Goal: Information Seeking & Learning: Learn about a topic

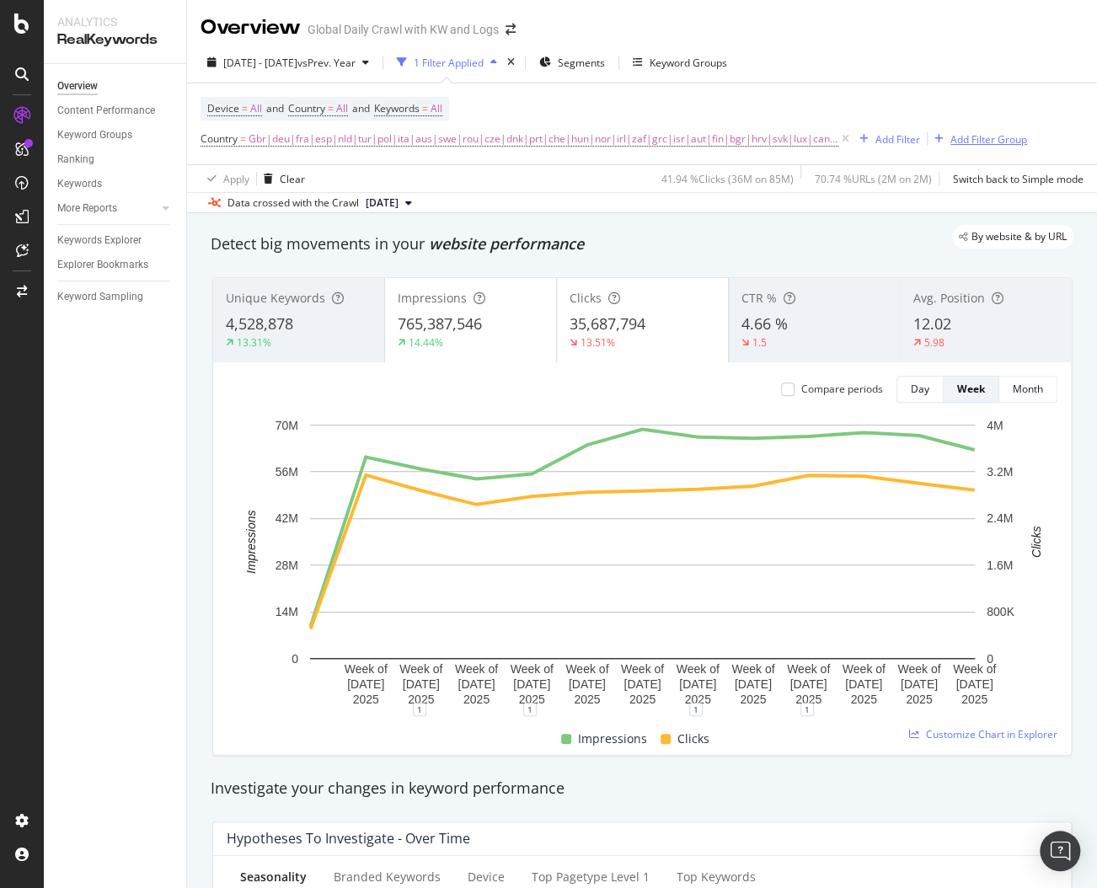
click at [958, 134] on div "Add Filter Group" at bounding box center [989, 139] width 77 height 14
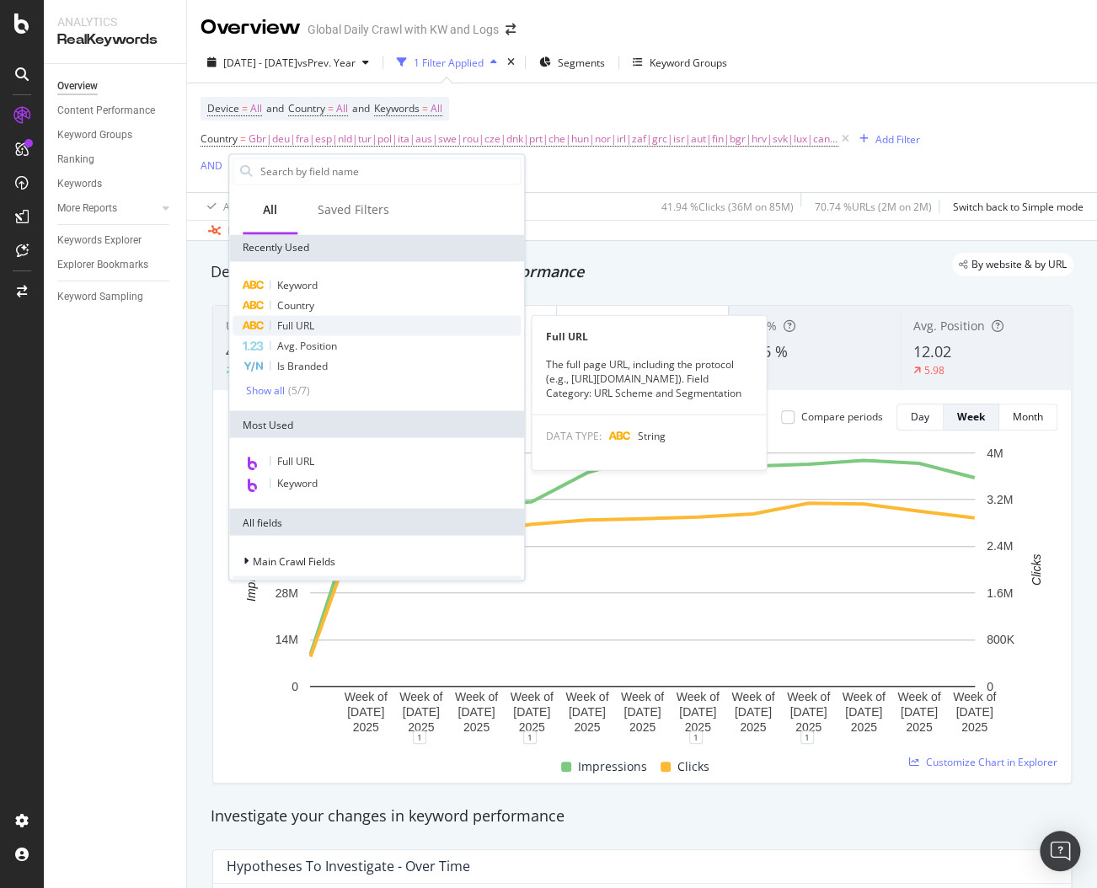
click at [298, 324] on span "Full URL" at bounding box center [295, 325] width 37 height 14
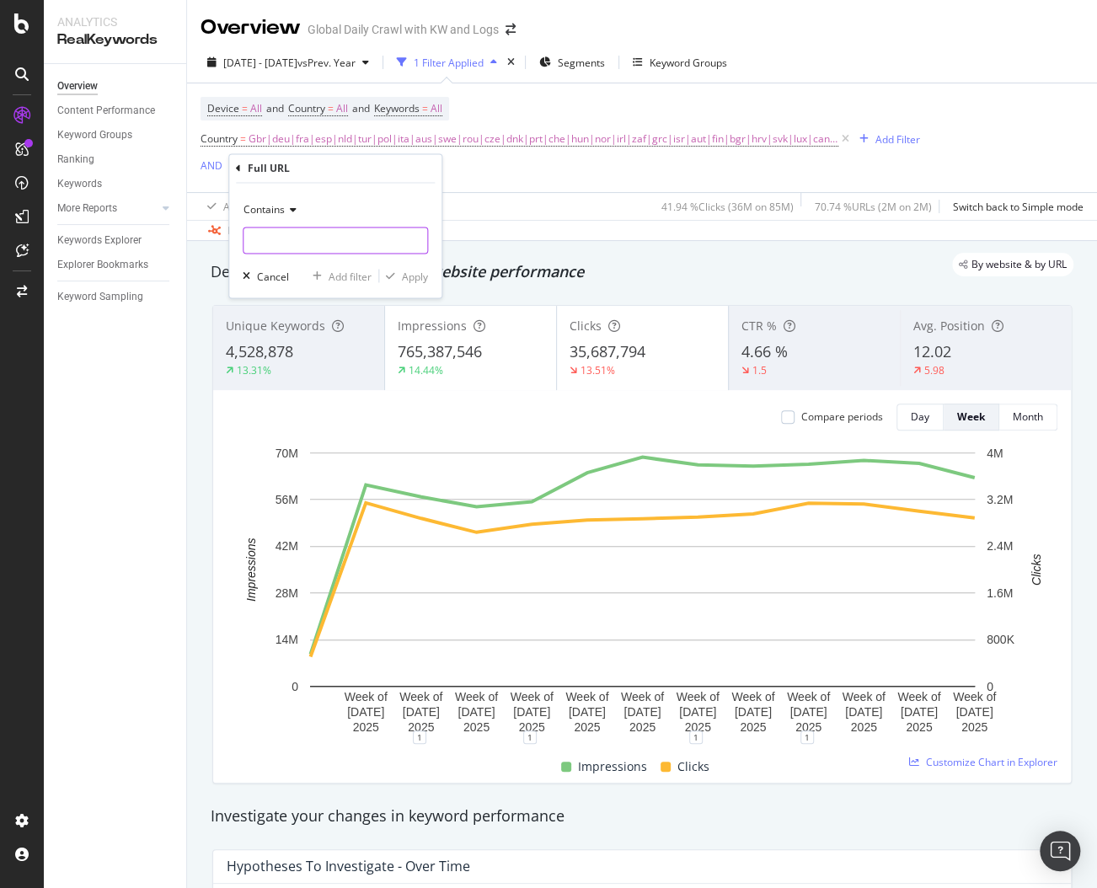
click at [274, 244] on input "text" at bounding box center [336, 241] width 184 height 27
paste input "1s9v6z37v7jzy7ok"
type input "1s9v6z37v7jzy7ok"
click at [414, 277] on div "Apply" at bounding box center [415, 276] width 26 height 14
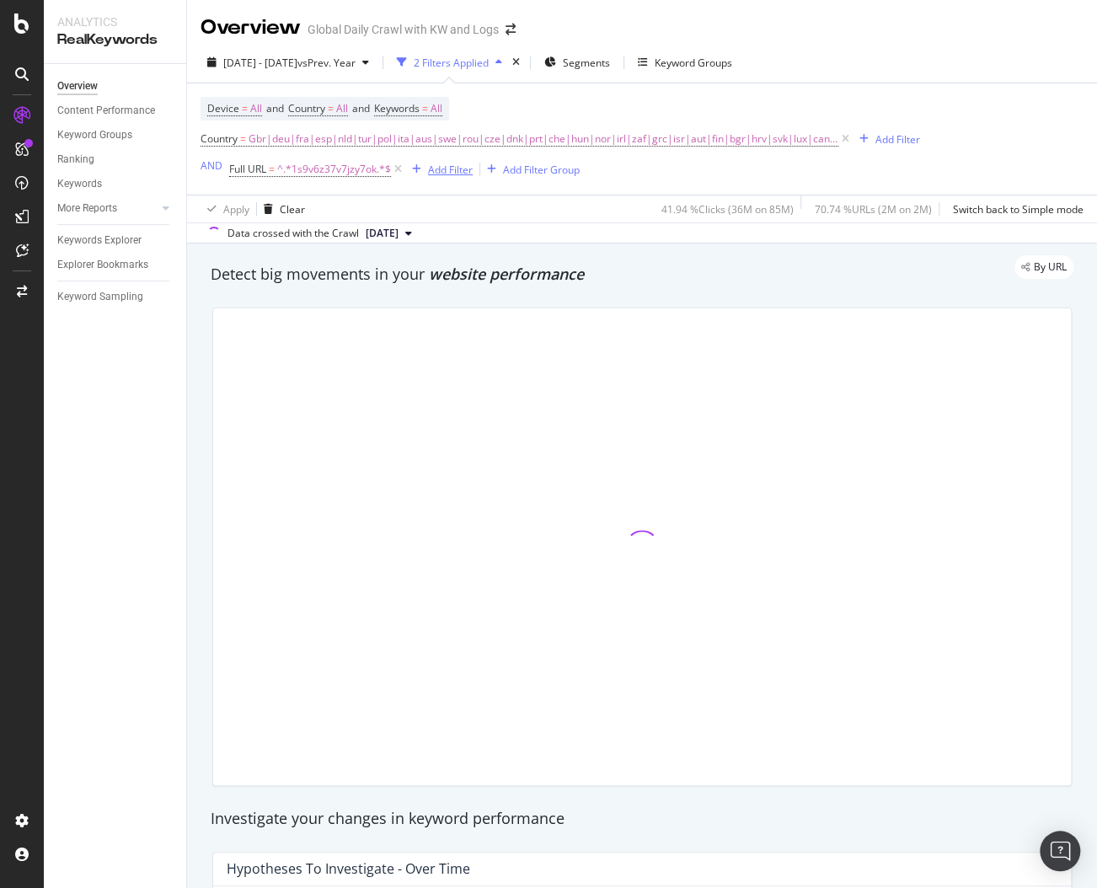
click at [449, 163] on div "Add Filter" at bounding box center [450, 170] width 45 height 14
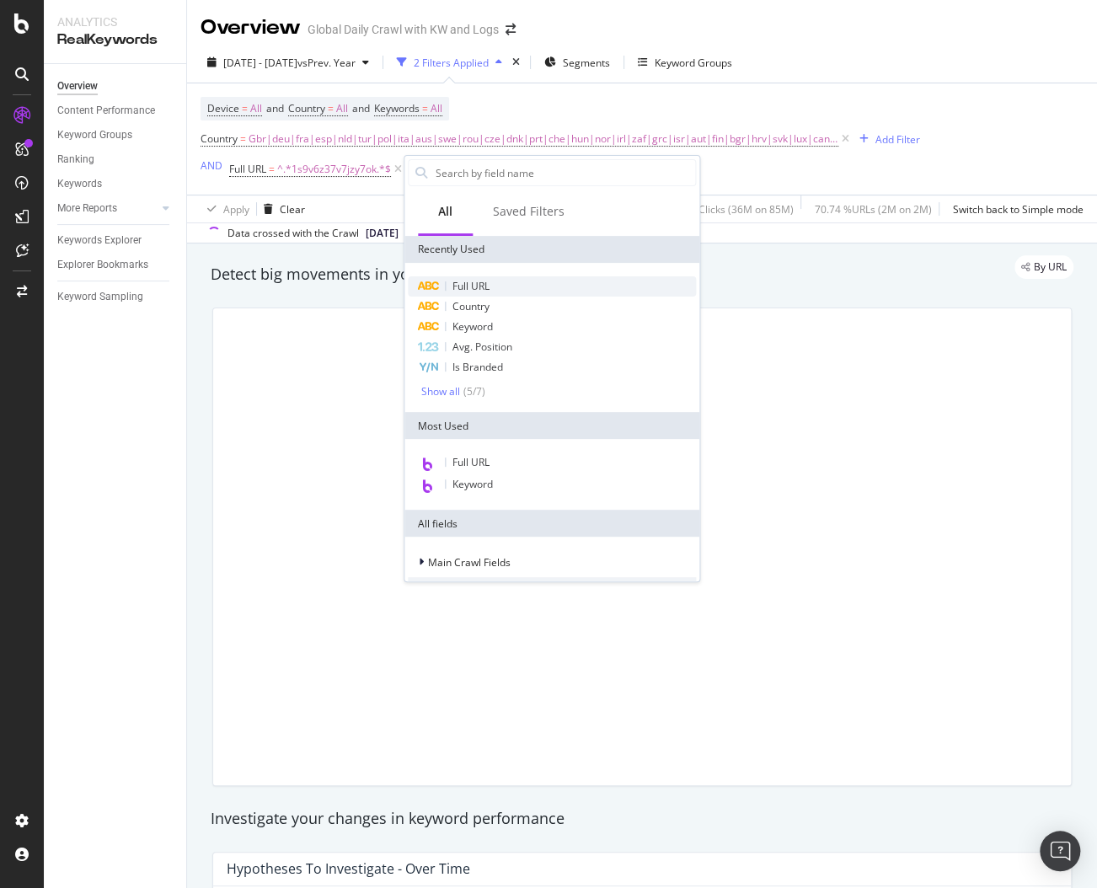
click at [464, 284] on span "Full URL" at bounding box center [471, 286] width 37 height 14
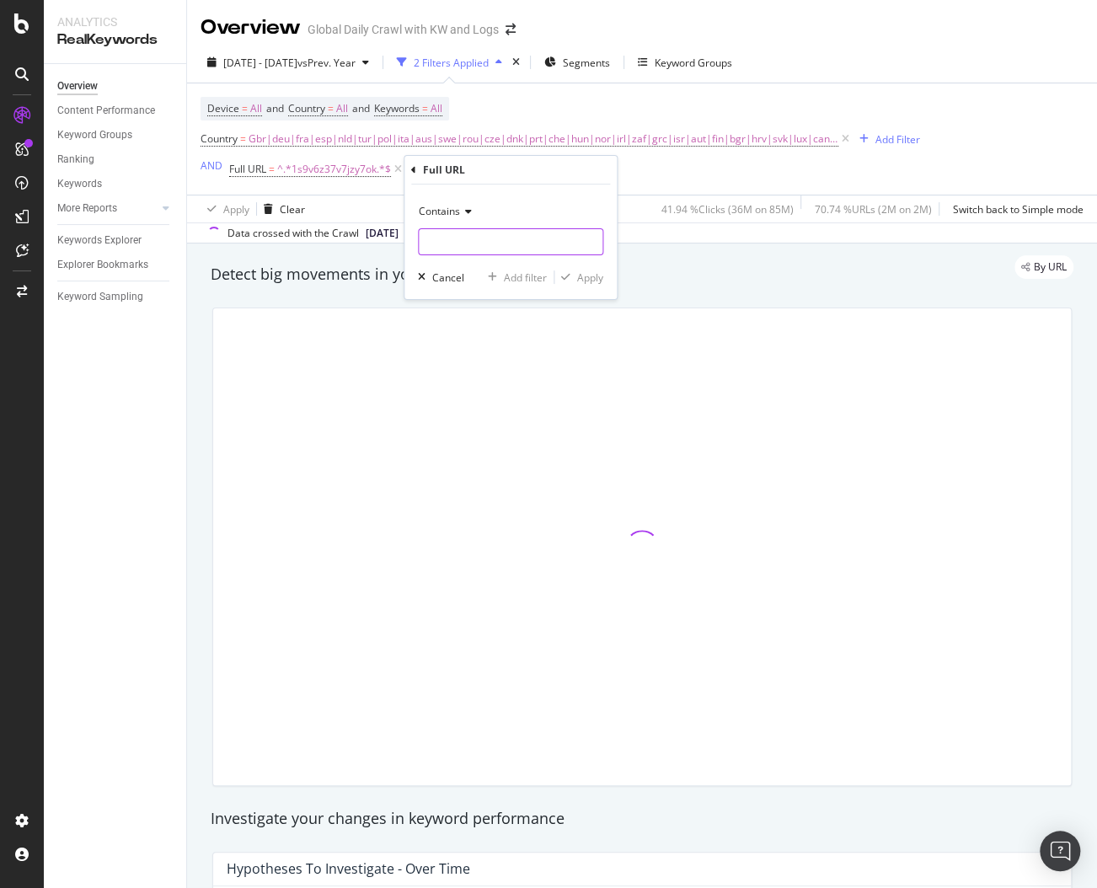
click at [449, 236] on input "text" at bounding box center [511, 241] width 184 height 27
paste input "37v7jz4914bzy7ok"
type input "37v7jz4914bzy7ok"
click at [585, 278] on div "Apply" at bounding box center [590, 278] width 26 height 14
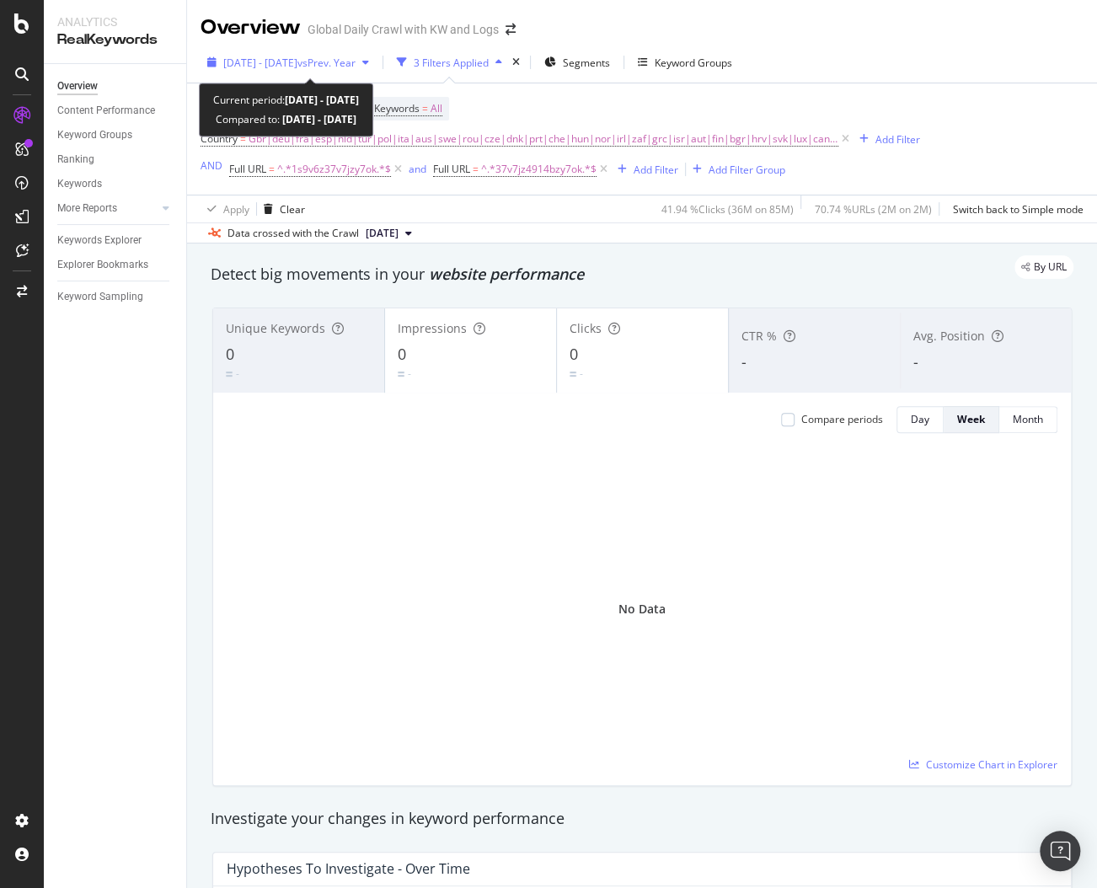
click at [356, 62] on span "vs Prev. Year" at bounding box center [327, 63] width 58 height 14
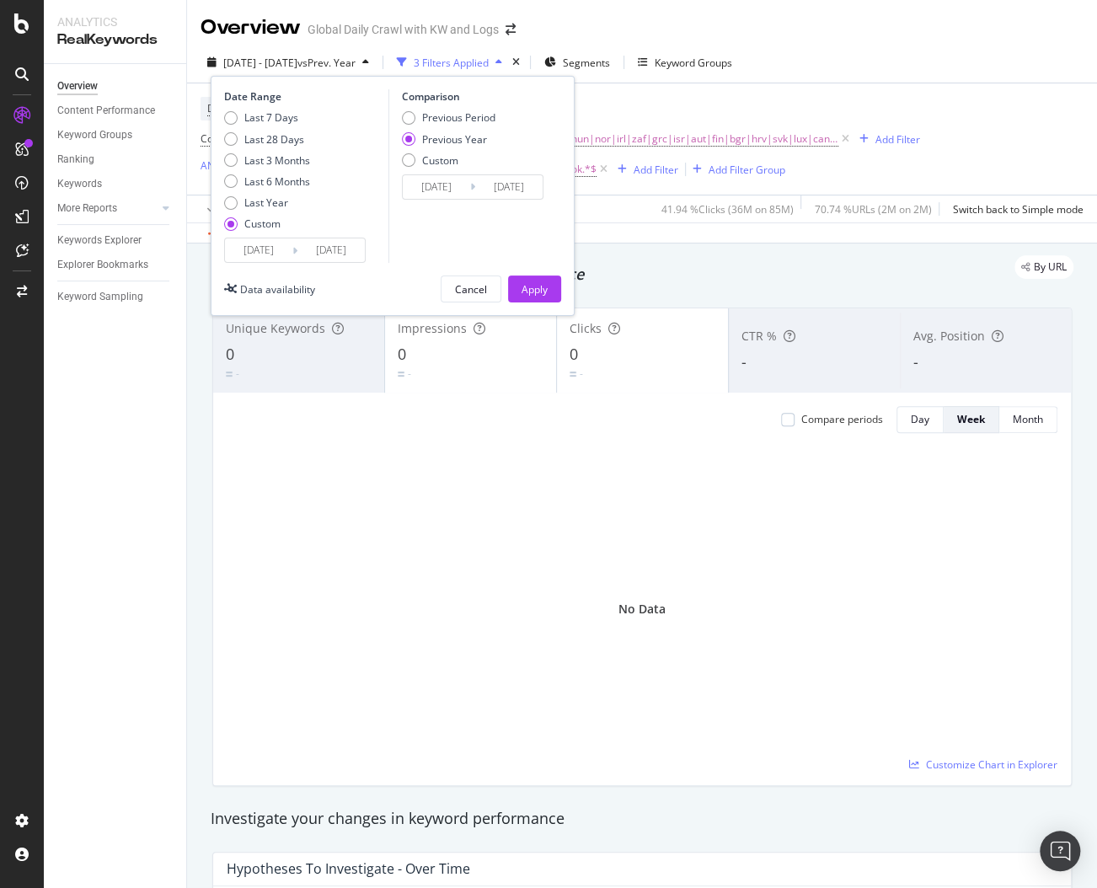
click at [252, 173] on div "Last 7 Days Last 28 Days Last 3 Months Last 6 Months Last Year Custom" at bounding box center [267, 173] width 86 height 127
click at [252, 182] on div "Last 6 Months" at bounding box center [277, 181] width 66 height 14
type input "2025/02/24"
type input "2024/02/26"
click at [550, 282] on button "Apply" at bounding box center [534, 289] width 53 height 27
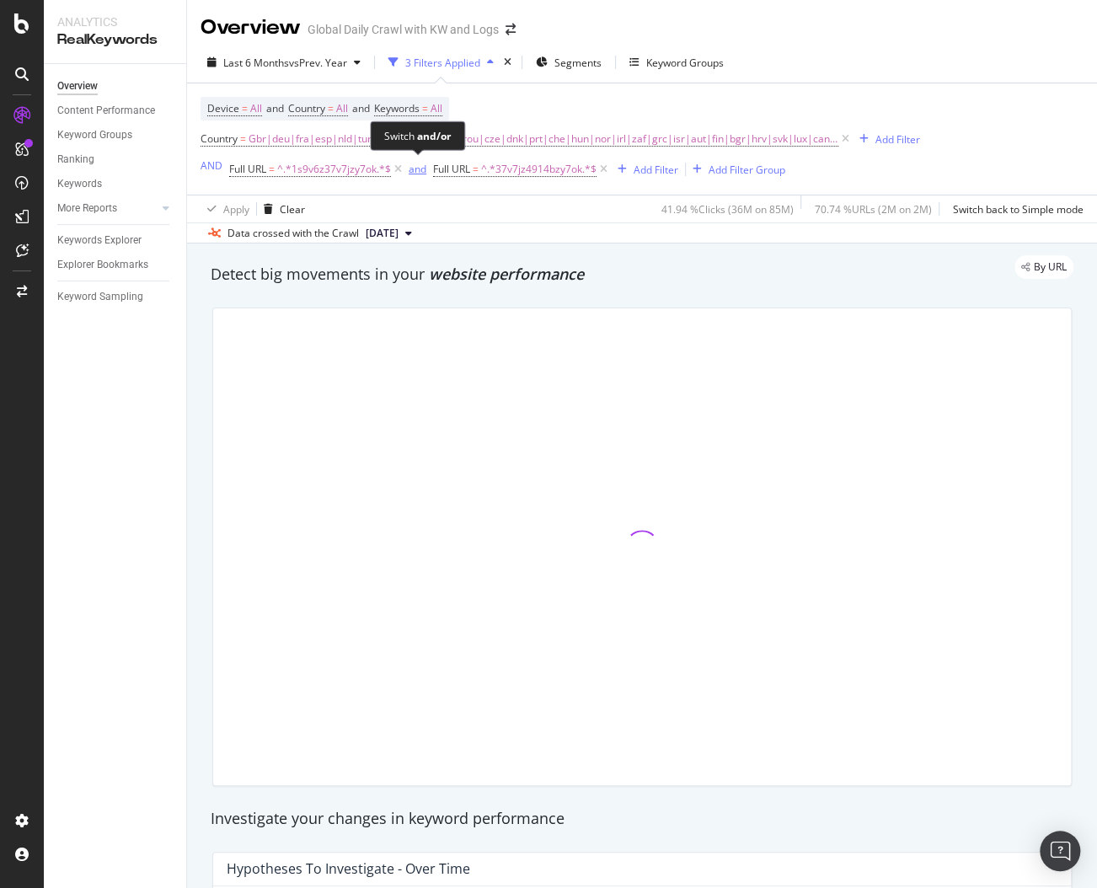
click at [416, 174] on div "and" at bounding box center [418, 169] width 18 height 14
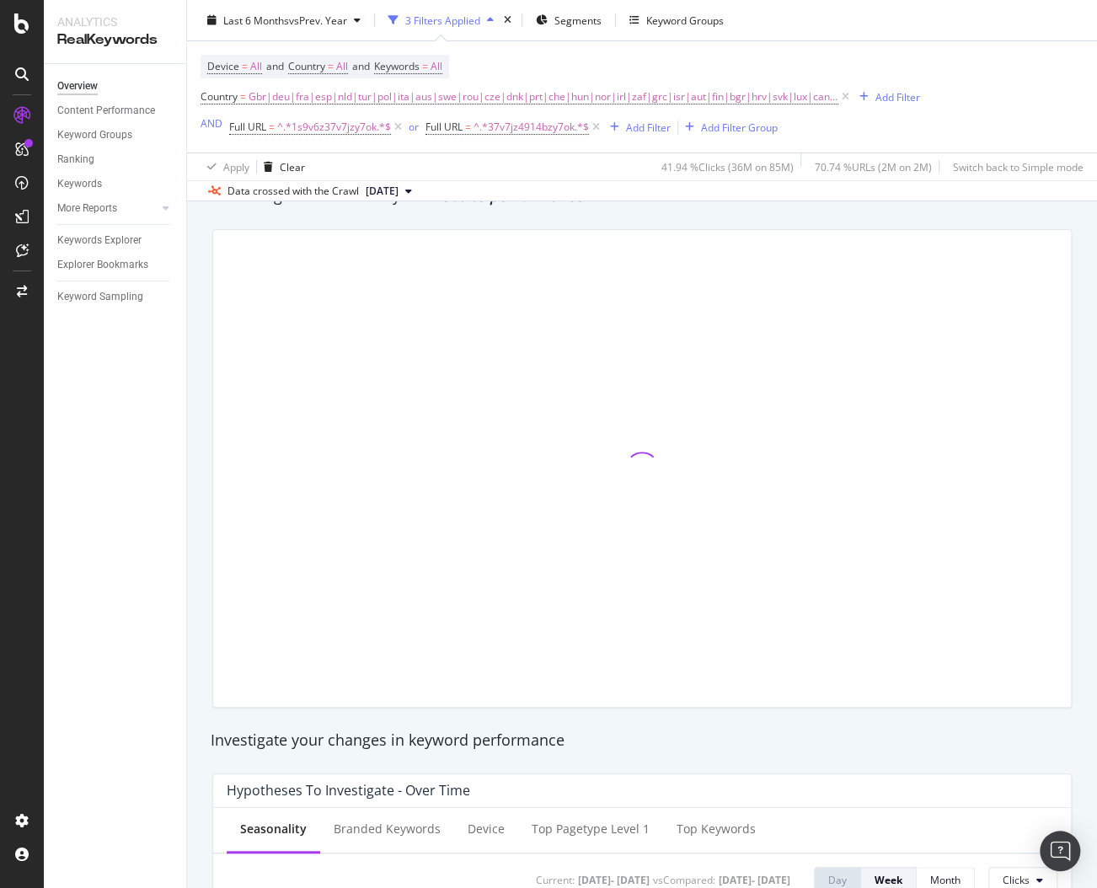
scroll to position [47, 0]
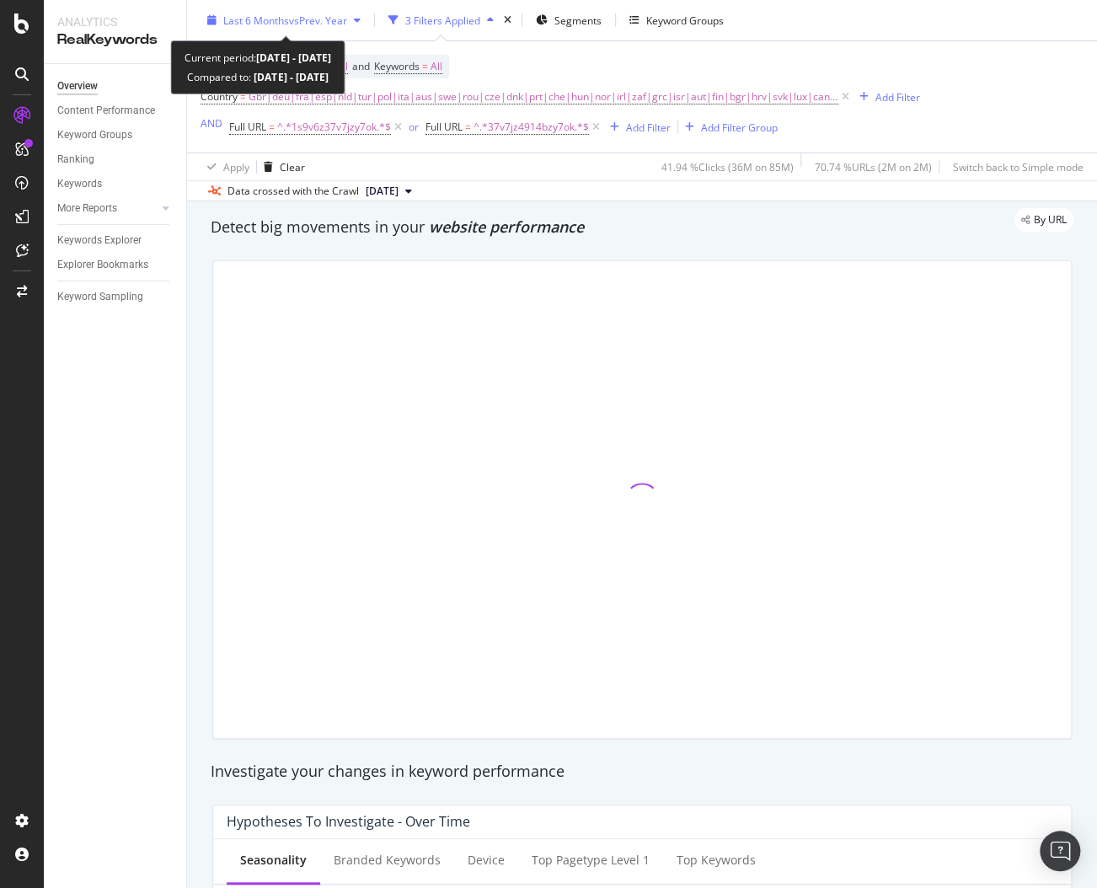
click at [286, 19] on span "Last 6 Months" at bounding box center [256, 20] width 66 height 14
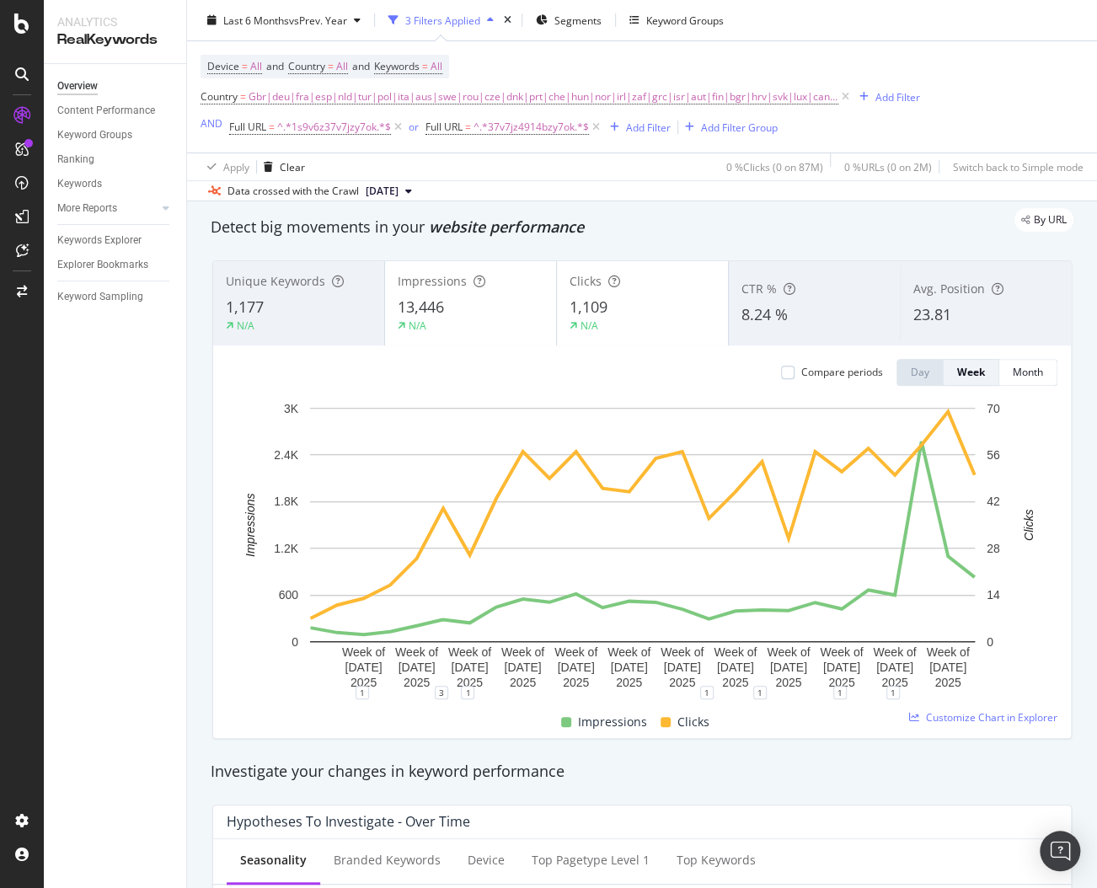
click at [646, 191] on div "Data crossed with the Crawl 2025 Aug. 22nd" at bounding box center [642, 190] width 910 height 20
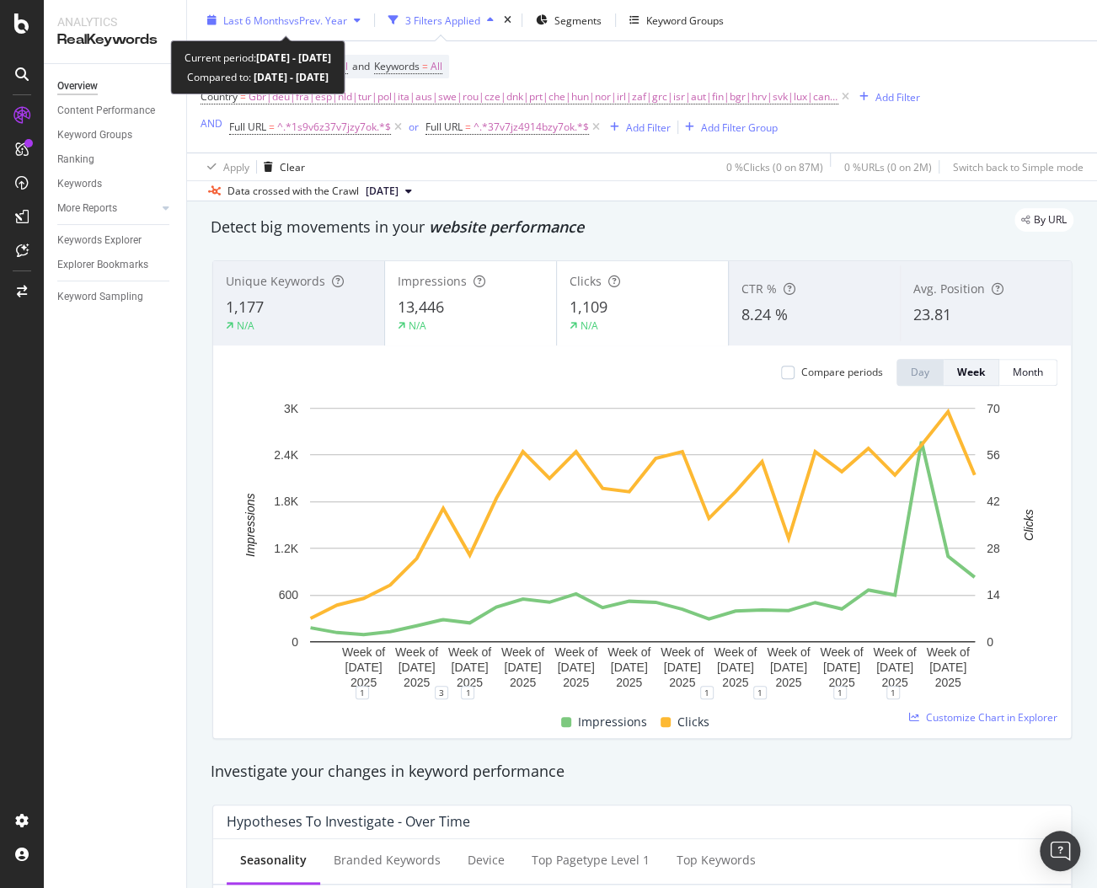
click at [297, 21] on span "vs Prev. Year" at bounding box center [318, 20] width 58 height 14
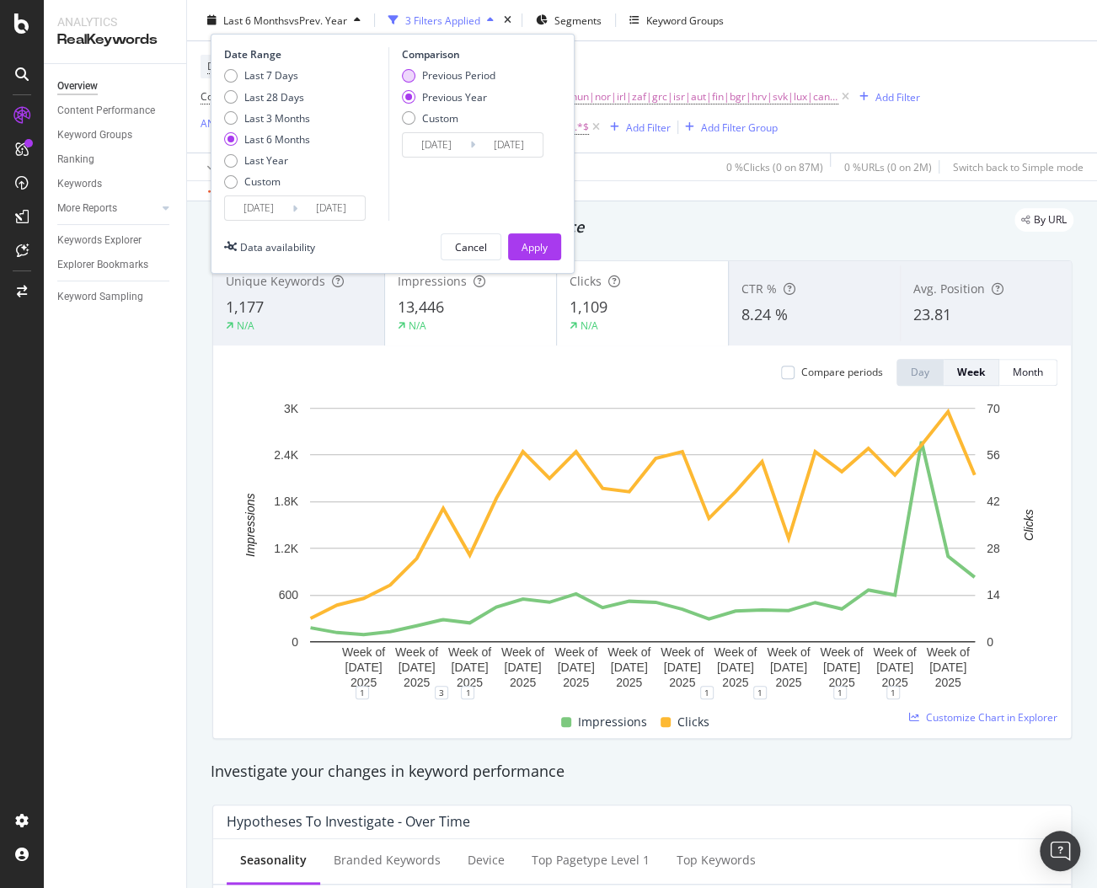
click at [442, 76] on div "Previous Period" at bounding box center [458, 75] width 73 height 14
type input "2024/08/26"
type input "2025/02/23"
click at [535, 244] on div "Apply" at bounding box center [535, 246] width 26 height 14
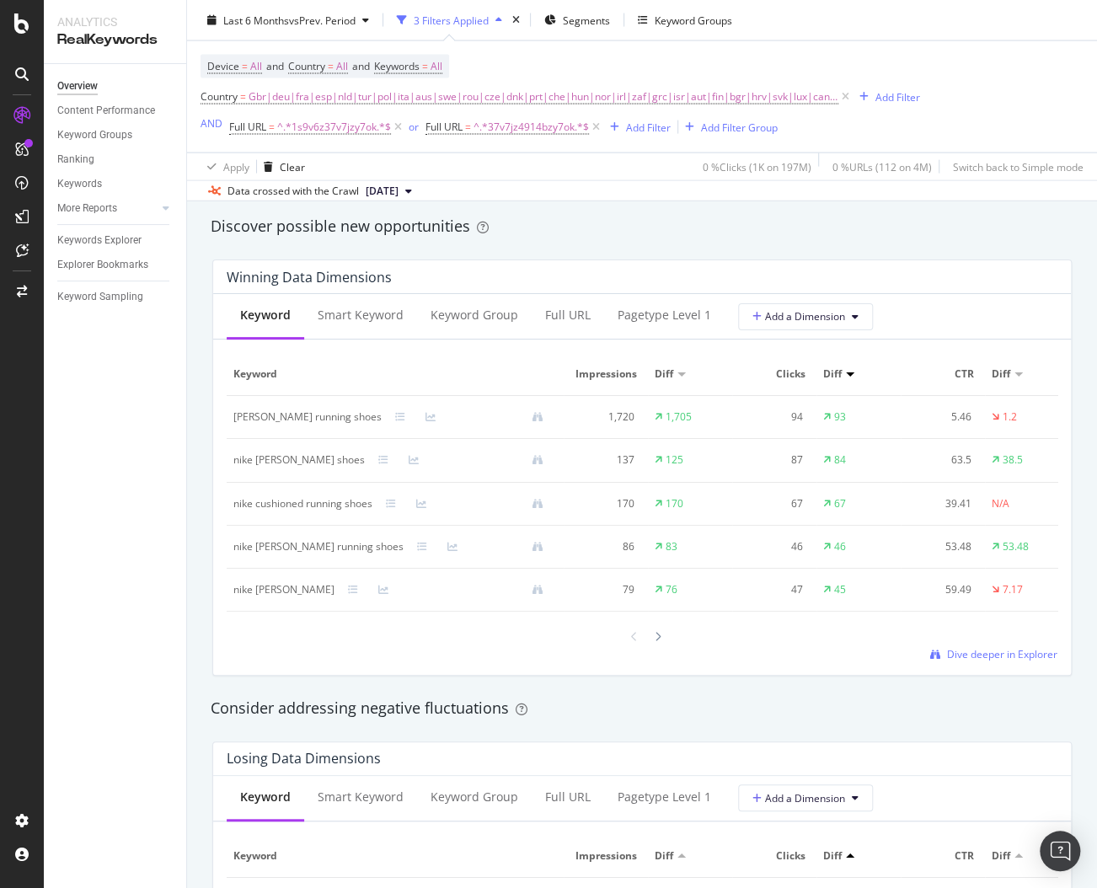
scroll to position [1436, 0]
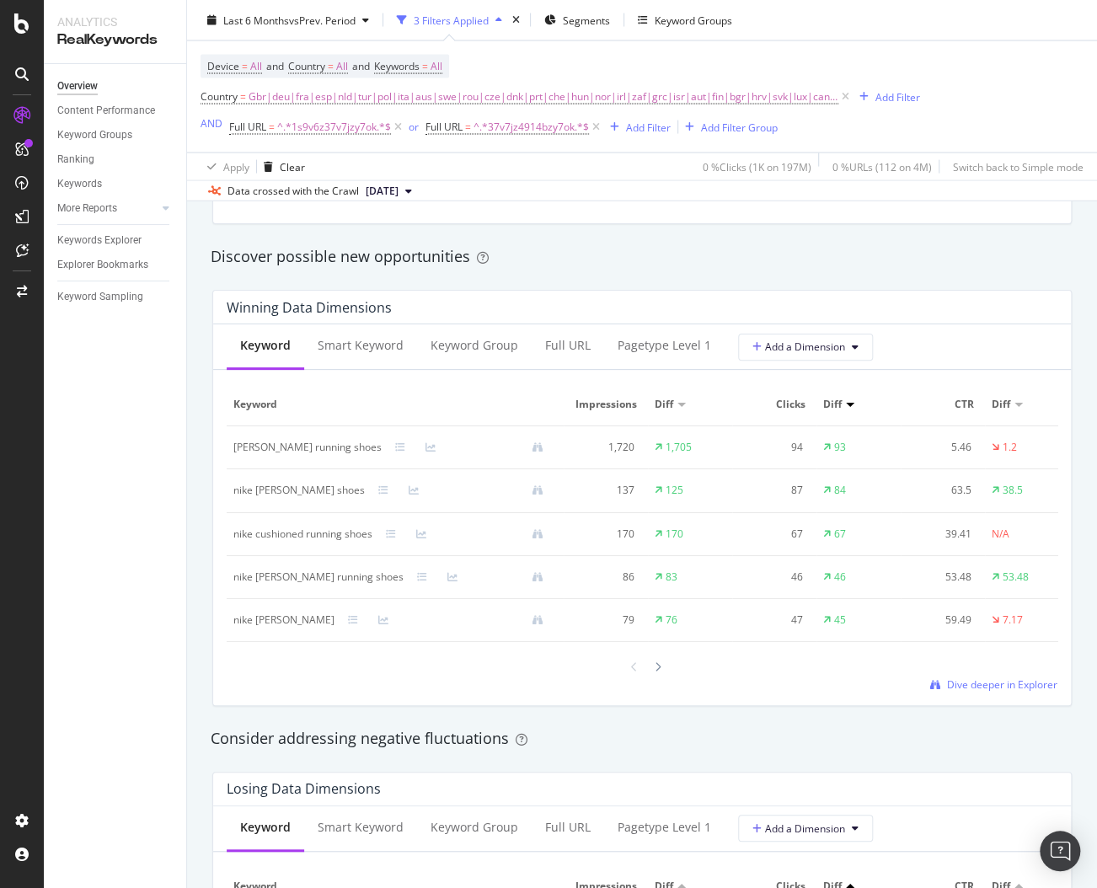
click at [363, 695] on div "Keyword Smart Keyword Keyword Group Full URL pagetype Level 1 Add a Dimension K…" at bounding box center [642, 514] width 858 height 381
click at [656, 664] on icon at bounding box center [658, 667] width 7 height 10
click at [634, 670] on icon at bounding box center [634, 667] width 7 height 10
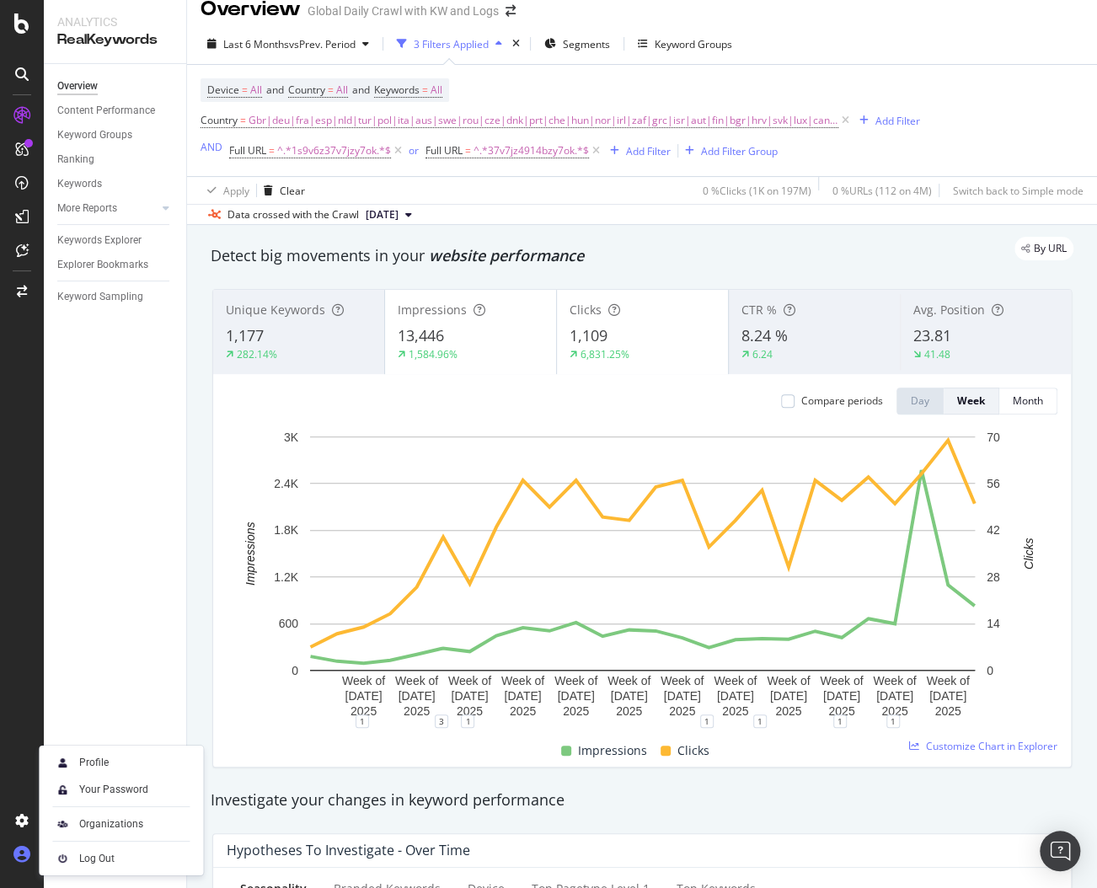
scroll to position [19, 0]
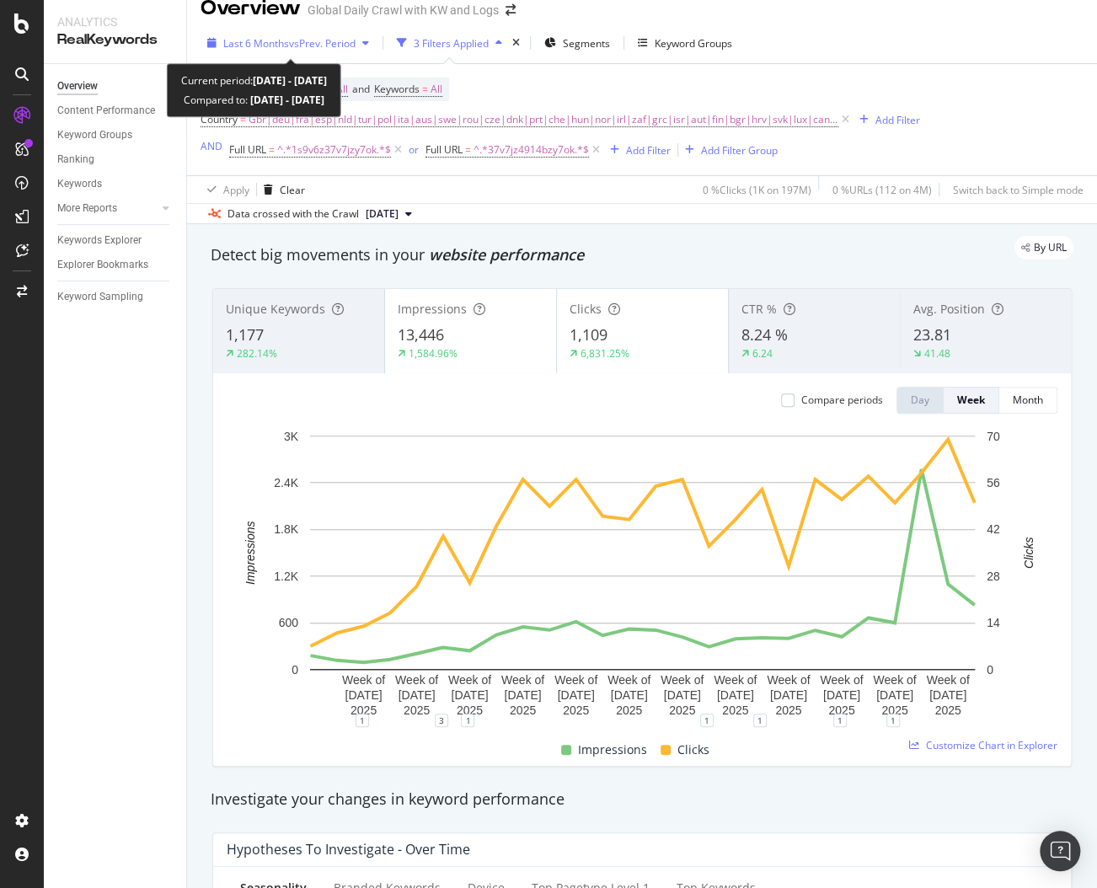
click at [318, 46] on span "vs Prev. Period" at bounding box center [322, 43] width 67 height 14
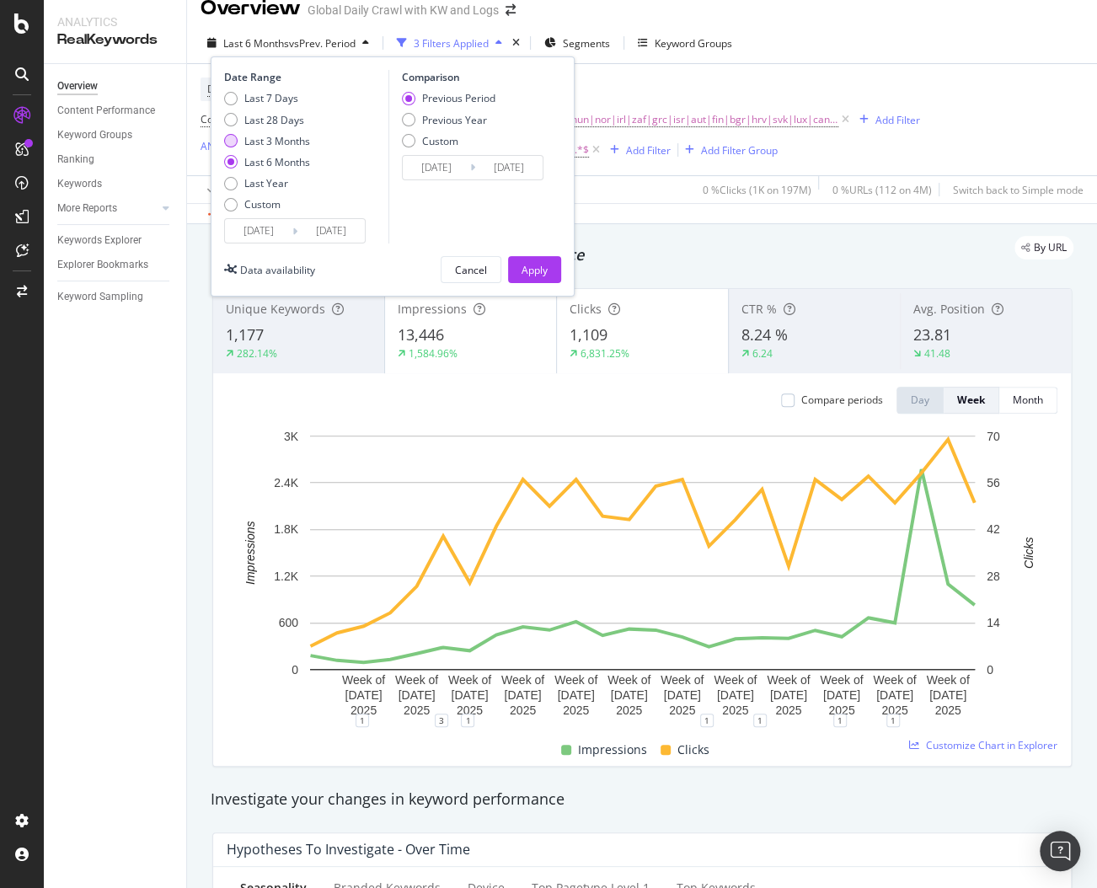
click at [288, 138] on div "Last 3 Months" at bounding box center [277, 141] width 66 height 14
type input "2025/05/24"
type input "2025/02/21"
type input "2025/05/23"
click at [538, 265] on div "Apply" at bounding box center [535, 270] width 26 height 14
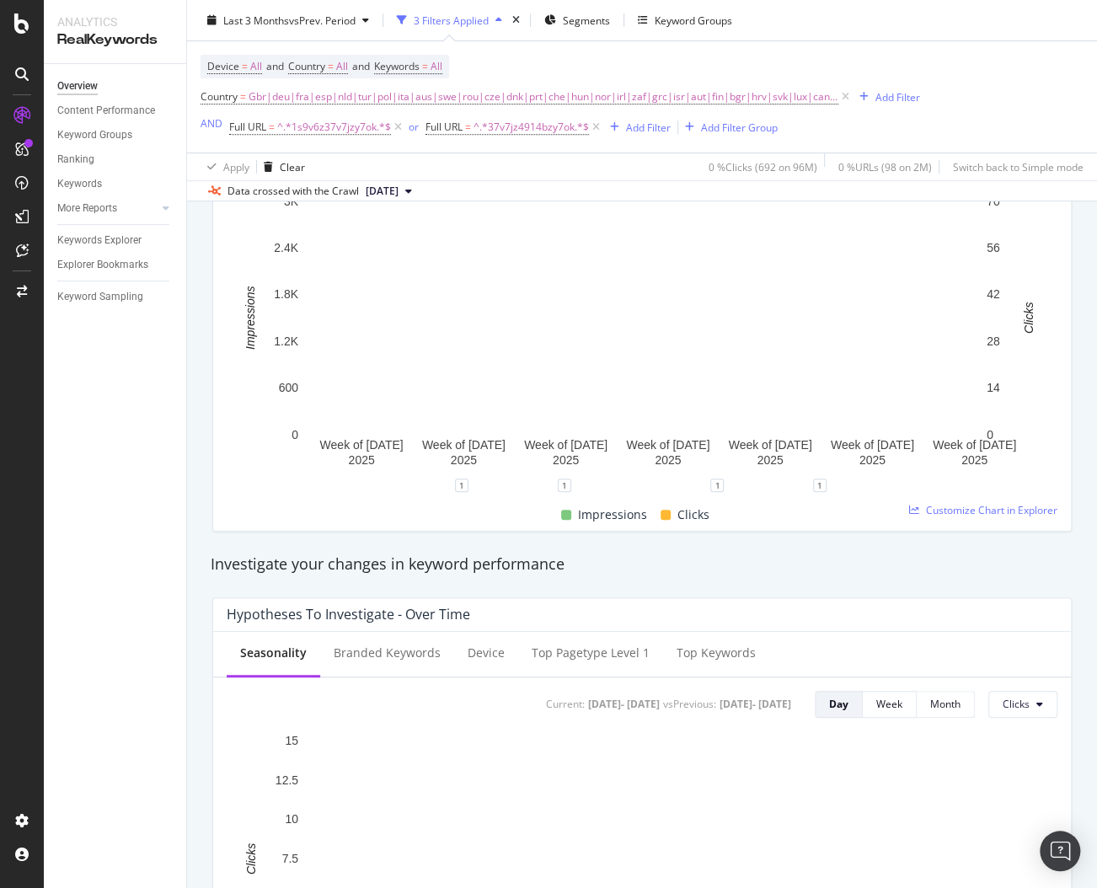
scroll to position [33, 0]
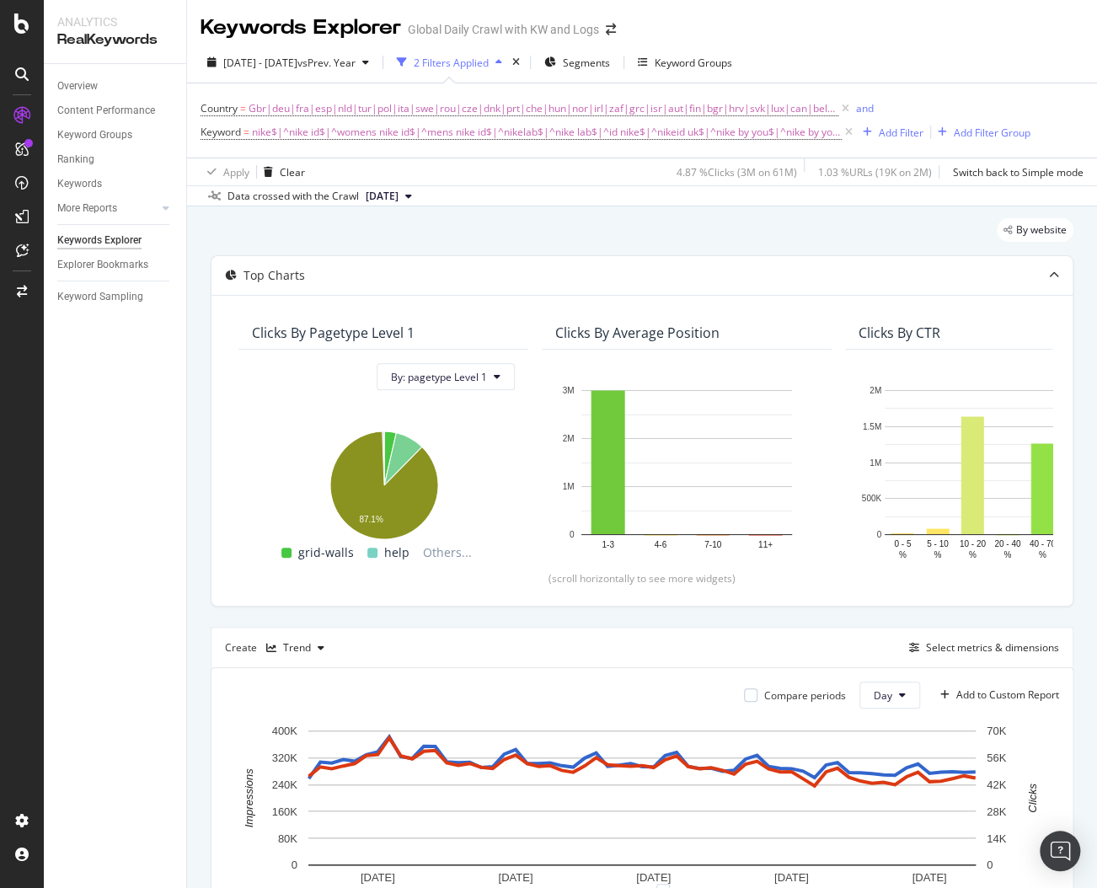
scroll to position [0, 4154]
